Goal: Task Accomplishment & Management: Manage account settings

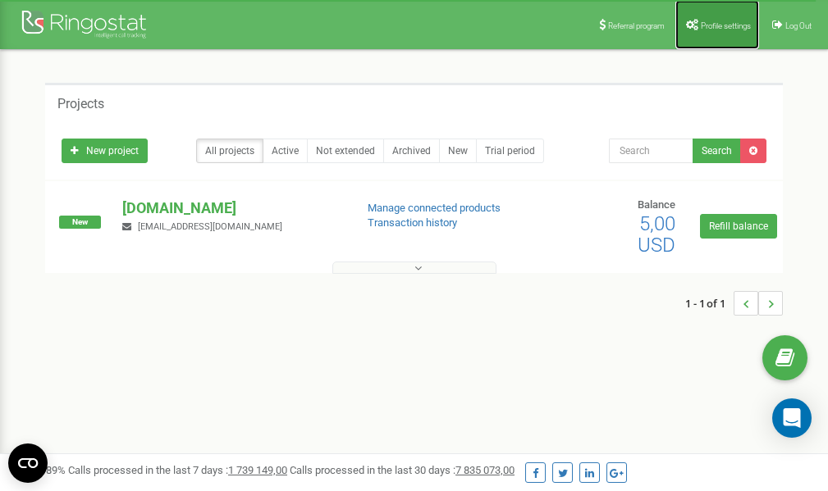
click at [721, 26] on span "Profile settings" at bounding box center [726, 25] width 50 height 9
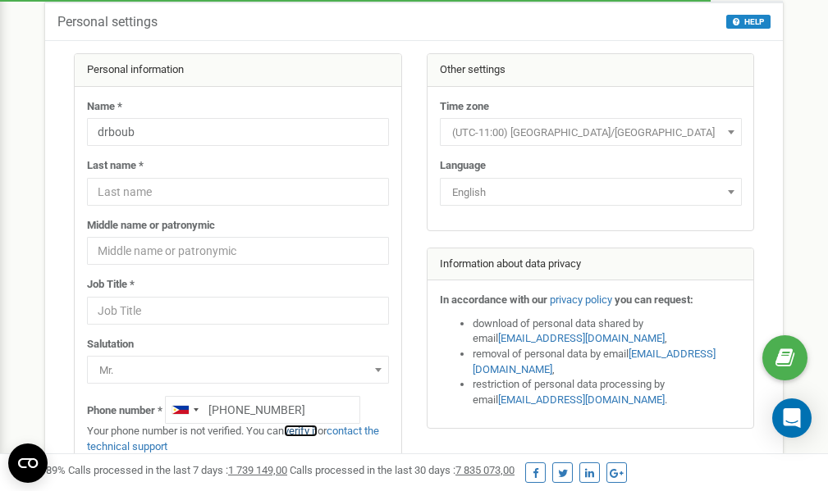
click at [311, 431] on link "verify it" at bounding box center [301, 431] width 34 height 12
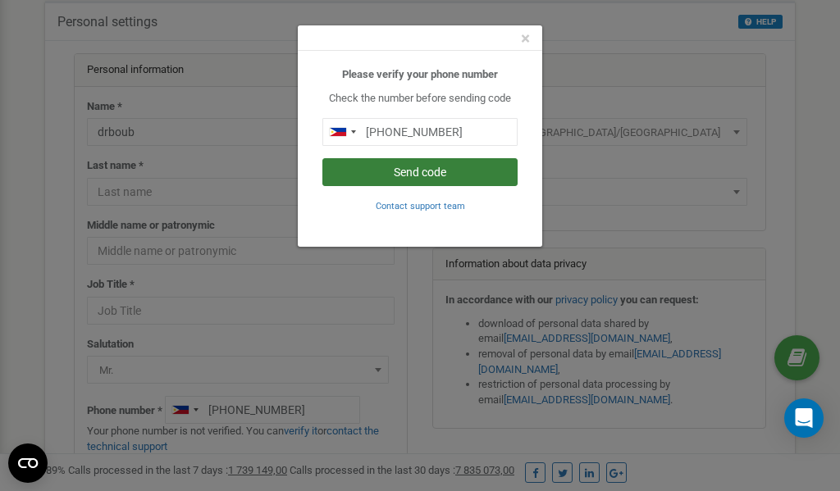
click at [404, 173] on button "Send code" at bounding box center [419, 172] width 195 height 28
